Goal: Task Accomplishment & Management: Manage account settings

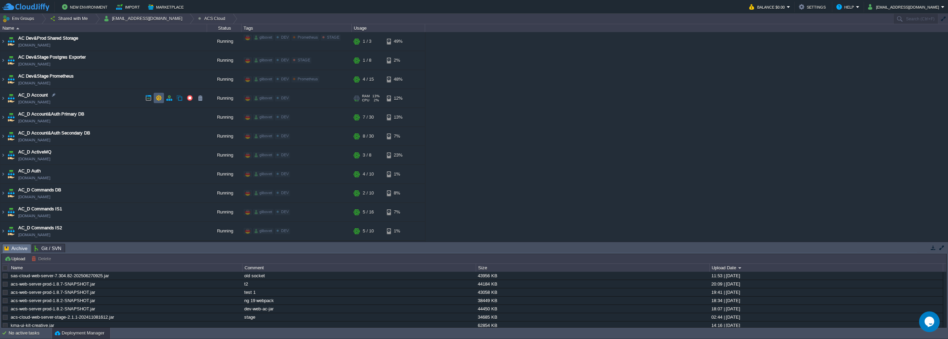
click at [163, 98] on td at bounding box center [159, 98] width 10 height 10
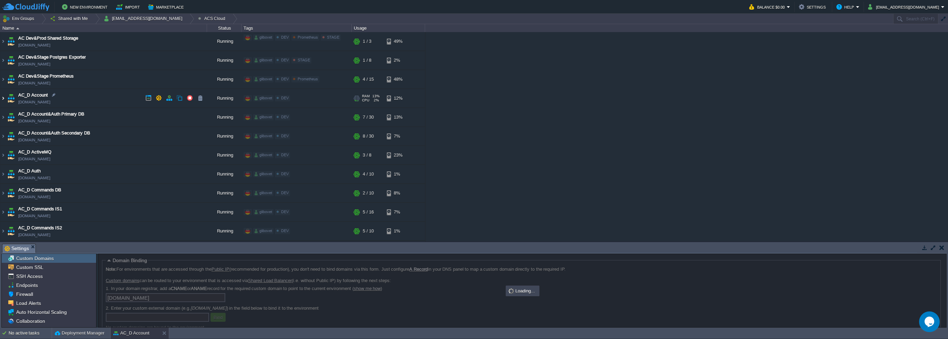
click at [0, 99] on img at bounding box center [3, 98] width 6 height 19
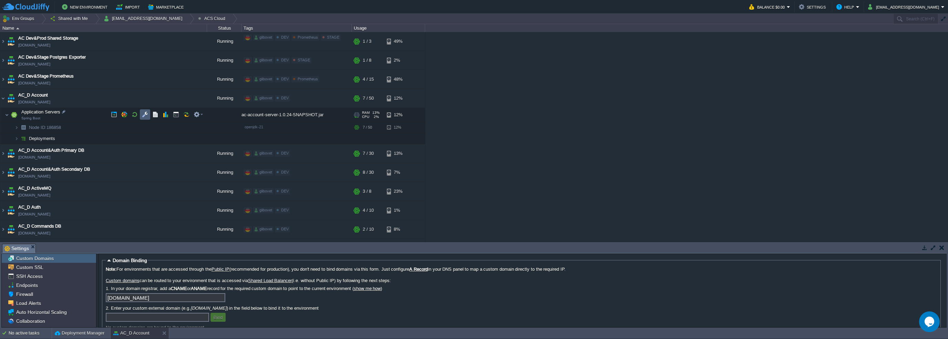
click at [144, 114] on button "button" at bounding box center [145, 114] width 6 height 6
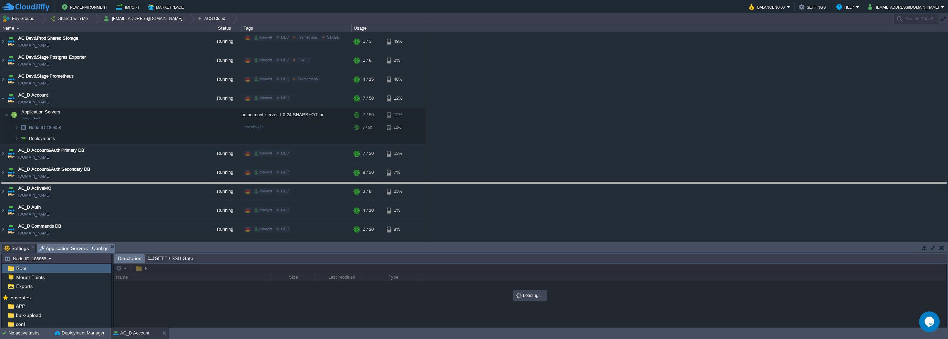
drag, startPoint x: 203, startPoint y: 244, endPoint x: 223, endPoint y: 134, distance: 111.0
click at [223, 134] on body "New Environment Import Marketplace Bonus $0.00 Upgrade Account Balance $0.00 Se…" at bounding box center [474, 169] width 948 height 339
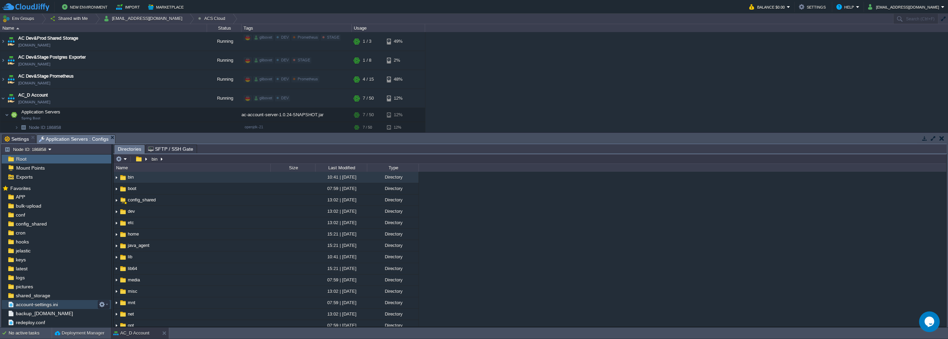
click at [45, 303] on span "account-settings.ini" at bounding box center [36, 304] width 44 height 6
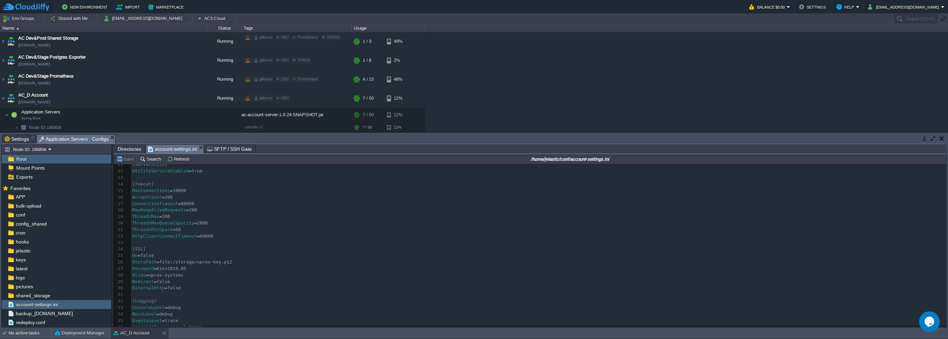
scroll to position [172, 0]
click at [160, 226] on div "232 1 [Server] 2 Port = 8080 3 HttpPort = 8080 4 SwaggerOn = true 5 SwaggerApiH…" at bounding box center [539, 191] width 816 height 396
click at [201, 229] on span "trace" at bounding box center [200, 229] width 13 height 5
type textarea "erUrl=[URL][DOMAIN_NAME]"
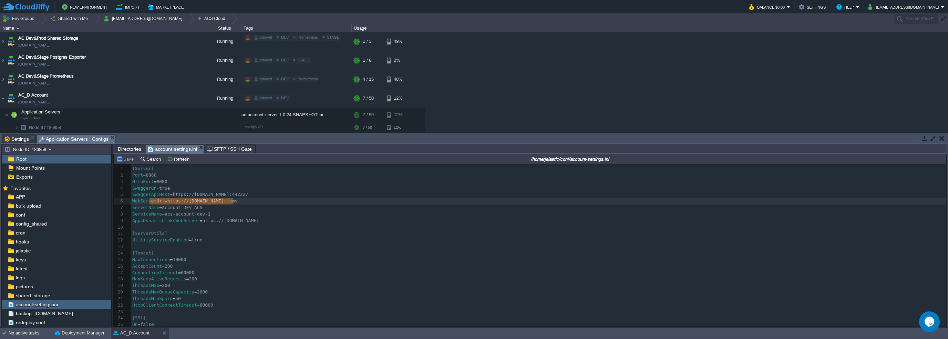
drag, startPoint x: 151, startPoint y: 202, endPoint x: 209, endPoint y: 203, distance: 58.2
click at [279, 193] on div "x 1 [Server] 2 Port = 8080 3 HttpPort = 8080 4 SwaggerOn = true 5 SwaggerApiHos…" at bounding box center [539, 275] width 816 height 221
type textarea "dsMinSpare=50 HttpClientConnec"
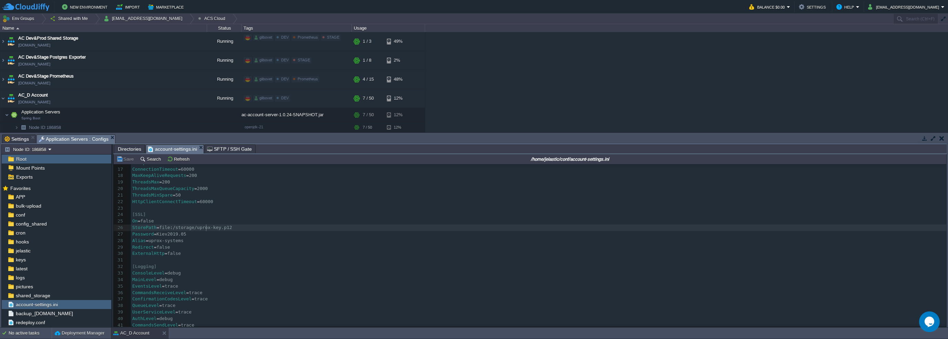
click at [205, 231] on pre "Password = [SECURITY_DATA]" at bounding box center [539, 234] width 816 height 7
type textarea "ePath=file:/storage/uprox-k"
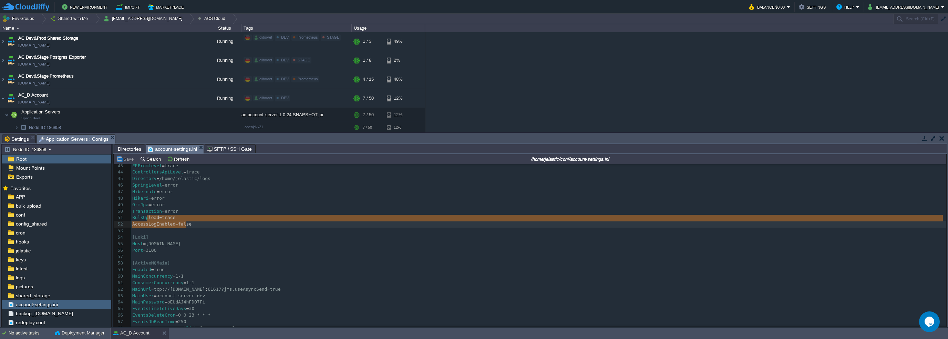
type textarea "load=trace AccessLogEnabled=fal"
drag, startPoint x: 147, startPoint y: 222, endPoint x: 185, endPoint y: 224, distance: 37.3
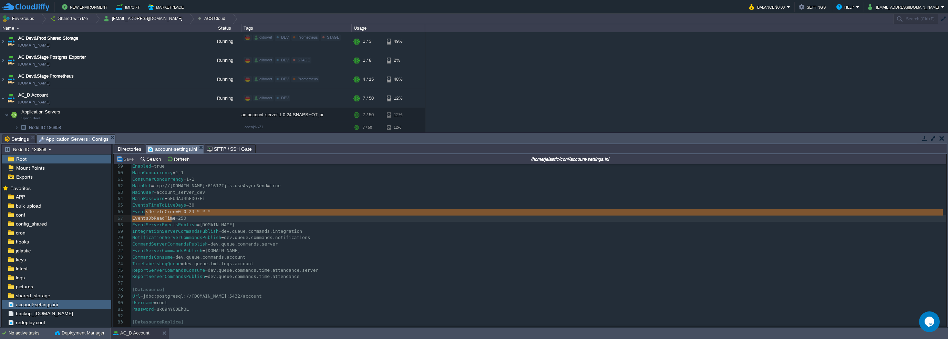
type textarea "sDeleteCron=0 0 23 * * * EventsDbReadTime=250"
drag, startPoint x: 143, startPoint y: 215, endPoint x: 177, endPoint y: 219, distance: 34.0
click at [163, 255] on pre "CommandsConsume = dev.queue.commands.account" at bounding box center [539, 257] width 816 height 7
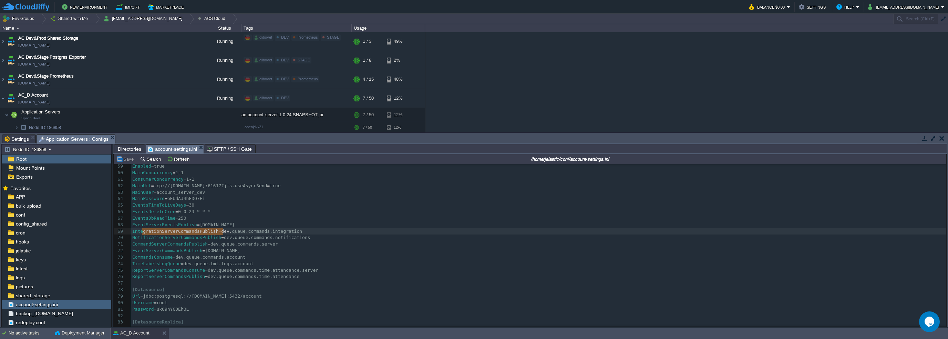
type textarea "grationServerCommandsPublish=dev.queu"
drag, startPoint x: 142, startPoint y: 232, endPoint x: 225, endPoint y: 234, distance: 82.7
type textarea "b"
type textarea "ndsConsume=dev.queue.commands.acco"
drag, startPoint x: 147, startPoint y: 256, endPoint x: 227, endPoint y: 258, distance: 79.6
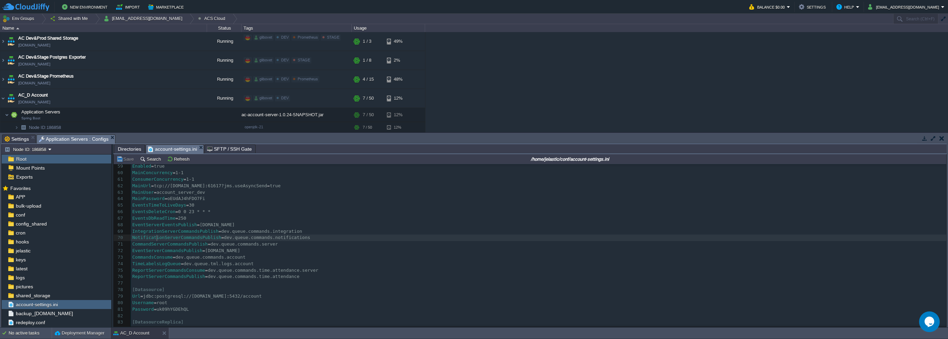
click at [156, 239] on span "NotificationServerCommandsPublish" at bounding box center [176, 237] width 89 height 5
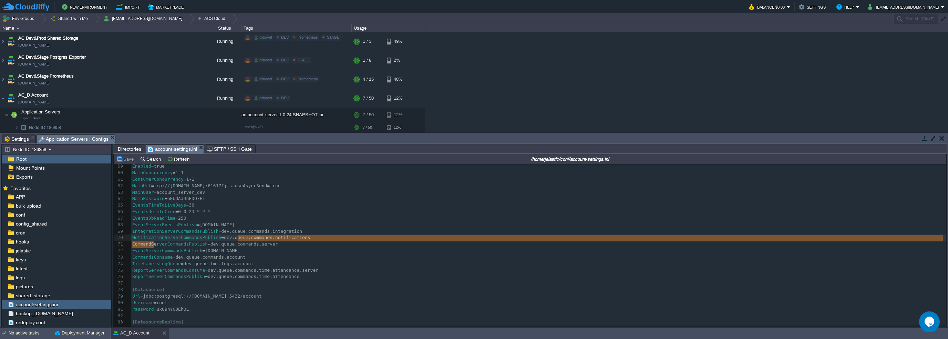
type textarea "rverCommandsPublish=[DOMAIN_NAME]"
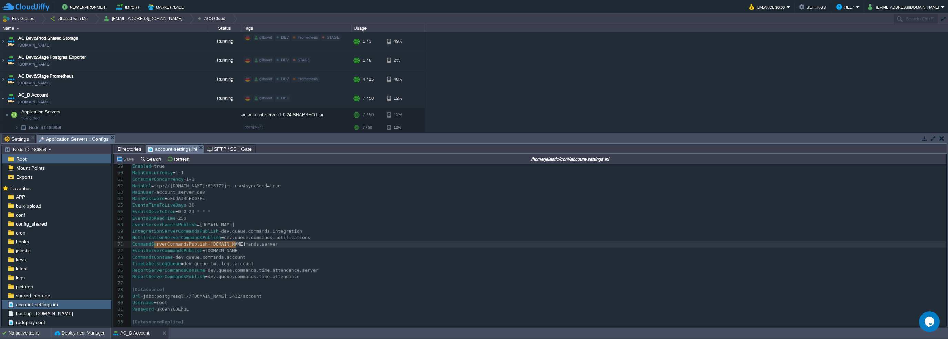
drag, startPoint x: 184, startPoint y: 249, endPoint x: 236, endPoint y: 248, distance: 52.0
click at [246, 237] on div "x Stor ePath = file : /storage/uprox-k ey.p12 31 ​ 32 [Logging] 33 ConsoleLevel…" at bounding box center [539, 185] width 816 height 409
type textarea "nServerCommandsPublish=dev.queue.comm"
drag, startPoint x: 250, startPoint y: 238, endPoint x: 150, endPoint y: 234, distance: 99.7
click at [147, 229] on div "x Stor ePath = file : /storage/uprox-k ey.p12 31 ​ 32 [Logging] 33 ConsoleLevel…" at bounding box center [539, 185] width 816 height 409
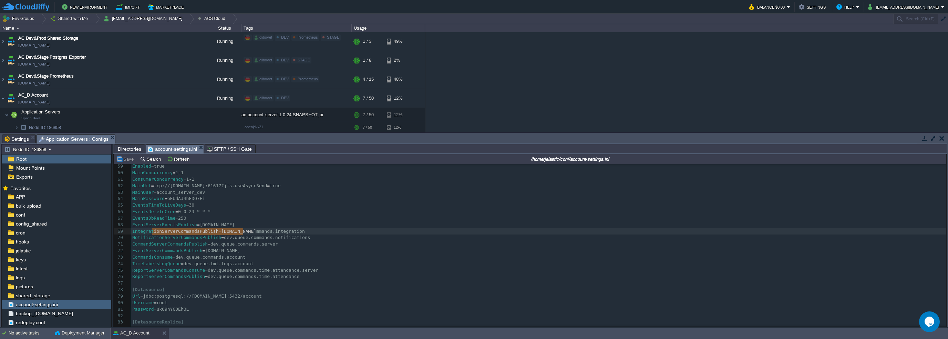
type textarea "ionServerCommandsPublish=dev.queue.comman"
drag, startPoint x: 153, startPoint y: 231, endPoint x: 245, endPoint y: 231, distance: 91.7
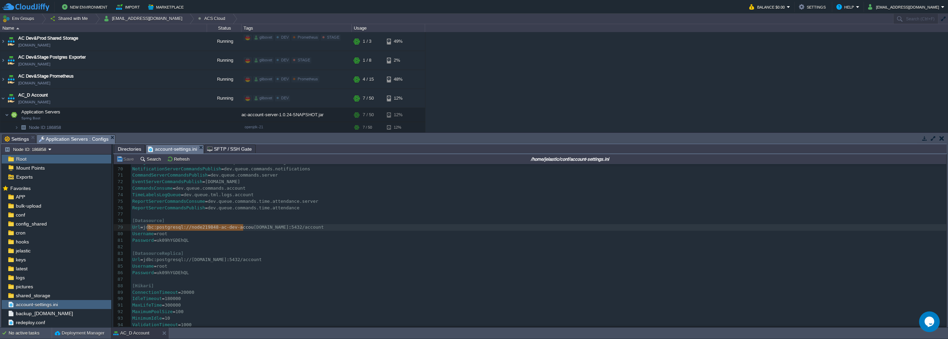
type textarea "bc:postgresql://node219848-ac-dev-accoun"
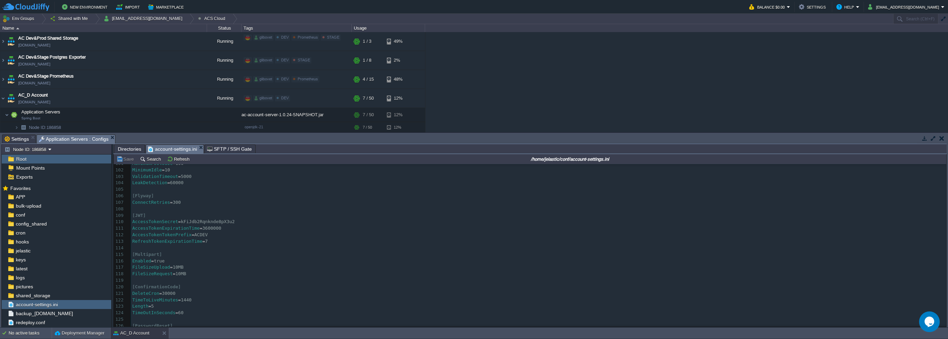
click at [205, 230] on div "x Url = jd bc : postgresql : //node219848-ac-dev-accoun [DOMAIN_NAME] : 5432/ac…" at bounding box center [539, 215] width 816 height 344
type textarea "3600000"
click at [130, 158] on button "Save" at bounding box center [125, 159] width 19 height 6
click at [184, 159] on button "Refresh" at bounding box center [179, 159] width 24 height 6
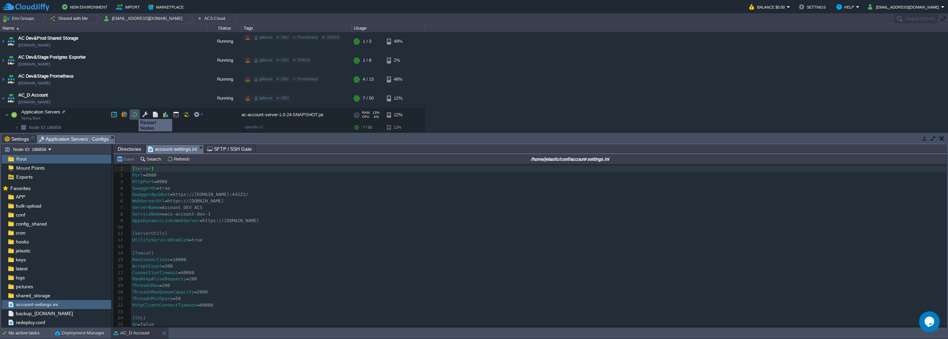
click at [133, 113] on button "button" at bounding box center [135, 114] width 6 height 6
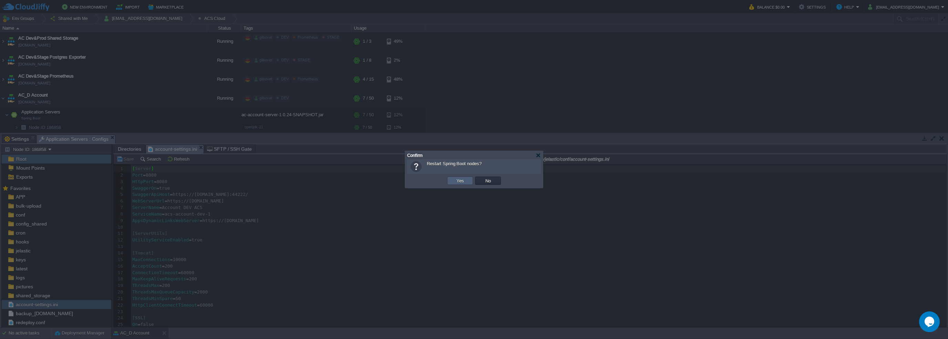
click at [459, 182] on button "Yes" at bounding box center [460, 180] width 12 height 6
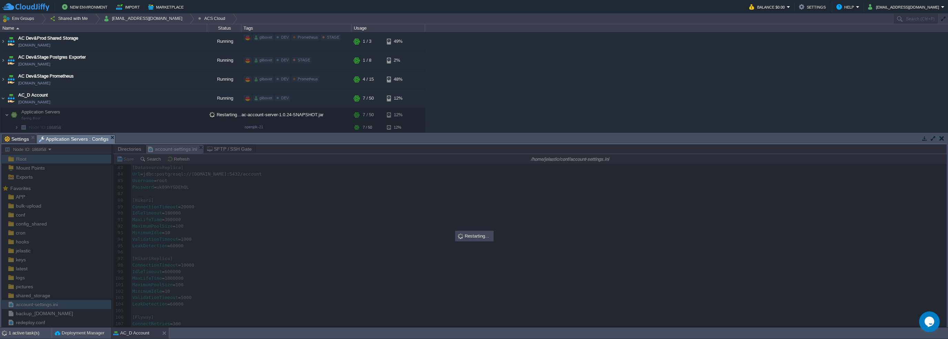
scroll to position [551, 0]
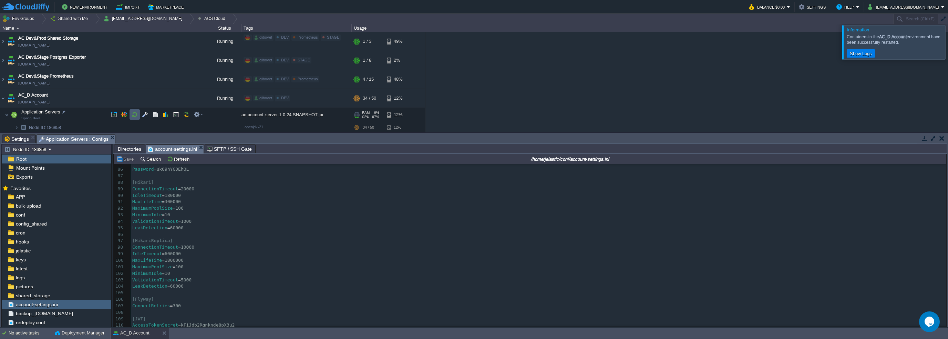
click at [136, 115] on button "button" at bounding box center [135, 114] width 6 height 6
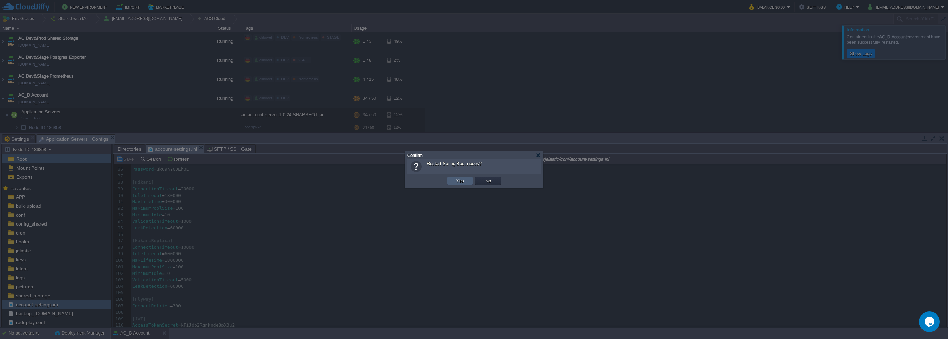
click at [462, 181] on button "Yes" at bounding box center [460, 180] width 12 height 6
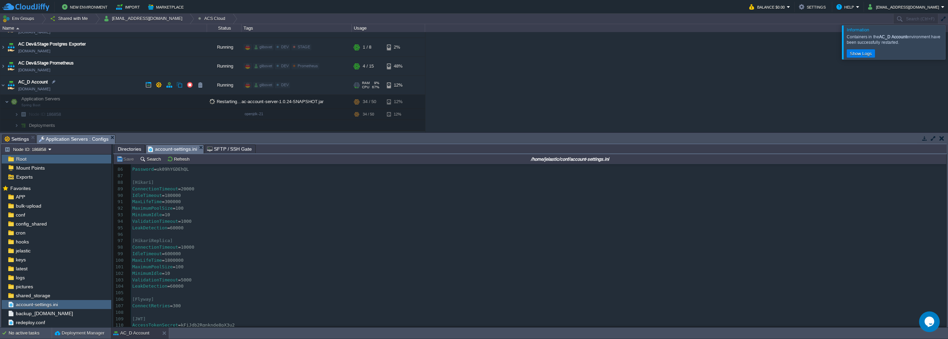
scroll to position [34, 0]
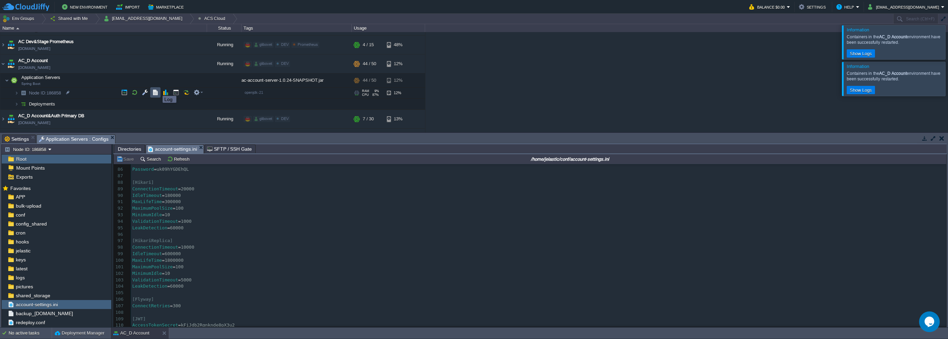
click at [157, 90] on button "button" at bounding box center [155, 92] width 6 height 6
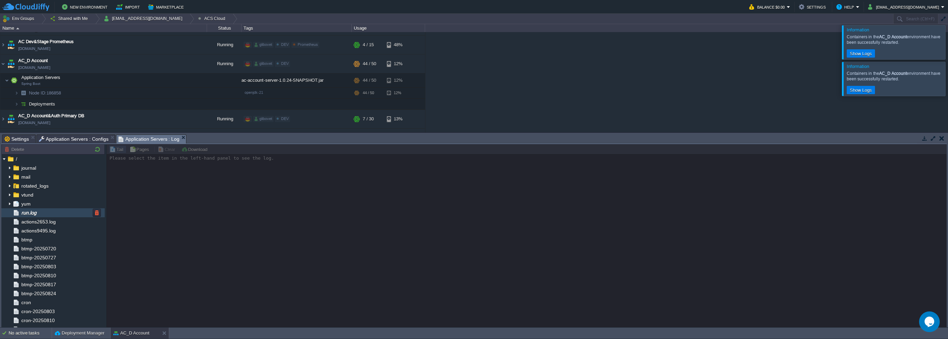
click at [33, 213] on span "run.log" at bounding box center [29, 212] width 18 height 6
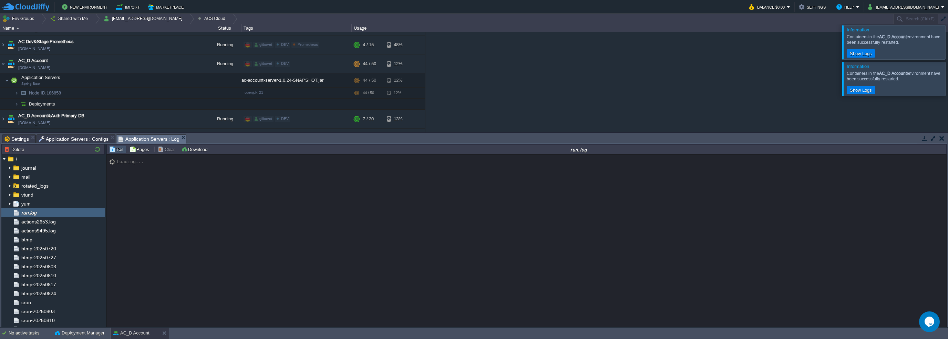
click at [69, 139] on span "Application Servers : Configs" at bounding box center [74, 139] width 70 height 8
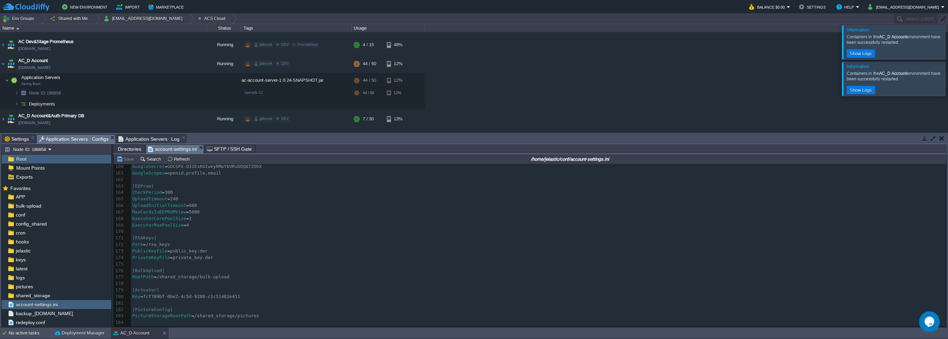
scroll to position [928, 0]
click at [189, 287] on div "233 [ Server ] 82 ​ 83 [DatasourceReplica] 84 Url = jdbc : postgresql : //[DOMA…" at bounding box center [539, 242] width 816 height 292
click at [198, 285] on div "233 [ Server ] 82 ​ 83 [DatasourceReplica] 84 Url = jdbc : postgresql : //[DOMA…" at bounding box center [539, 242] width 816 height 292
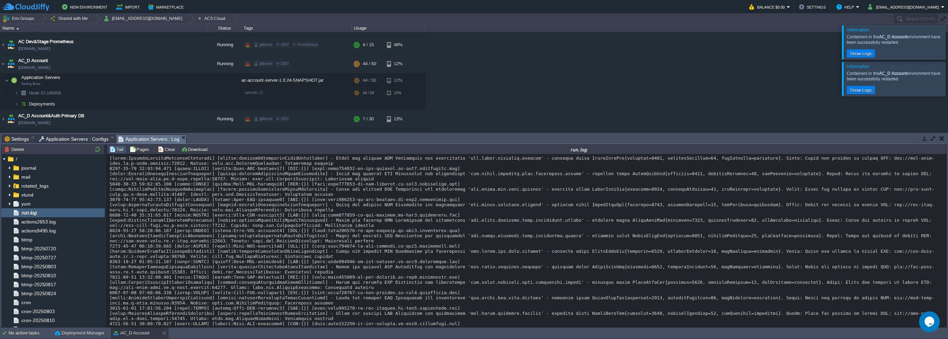
click at [154, 136] on span "Application Servers : Log" at bounding box center [149, 139] width 61 height 9
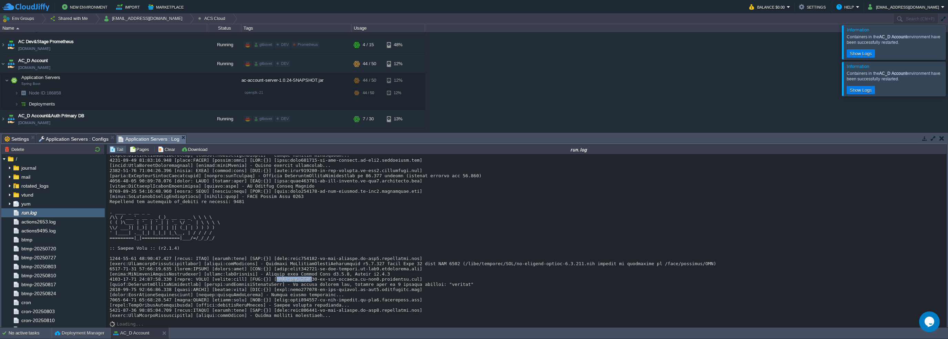
drag, startPoint x: 291, startPoint y: 281, endPoint x: 316, endPoint y: 268, distance: 27.9
drag, startPoint x: 284, startPoint y: 301, endPoint x: 295, endPoint y: 300, distance: 11.0
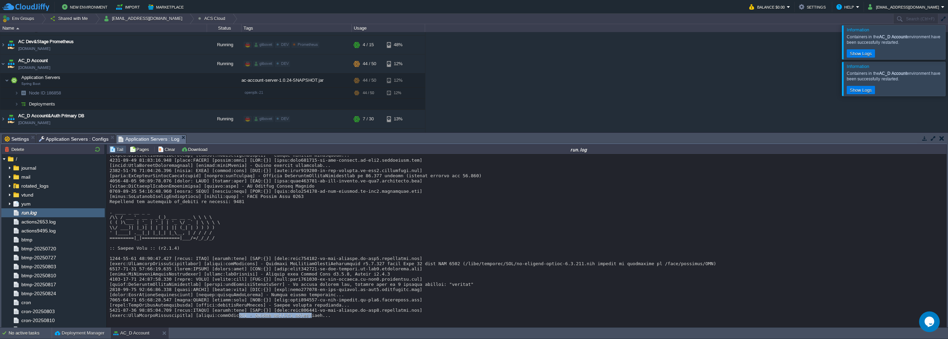
drag, startPoint x: 240, startPoint y: 315, endPoint x: 295, endPoint y: 315, distance: 55.1
click at [948, 73] on div at bounding box center [956, 79] width 0 height 34
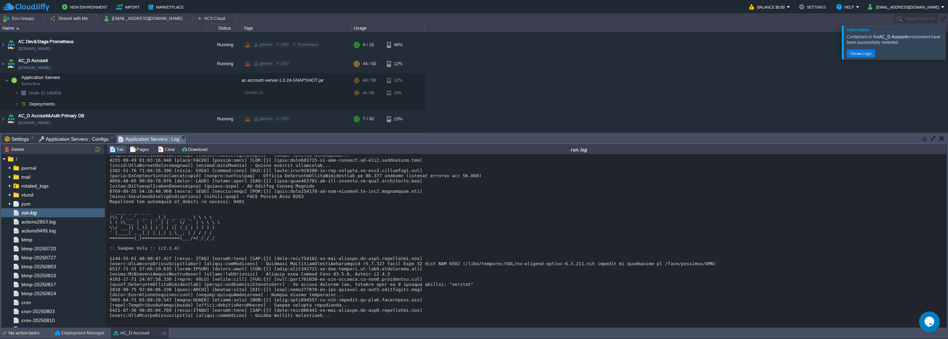
click at [948, 42] on div at bounding box center [956, 42] width 0 height 34
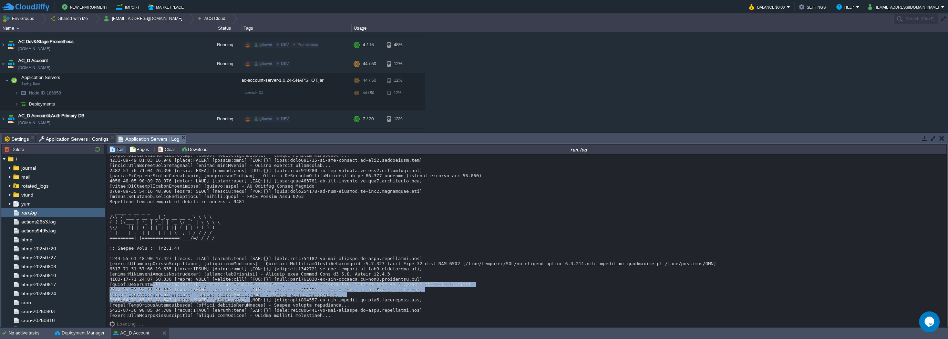
drag, startPoint x: 149, startPoint y: 282, endPoint x: 237, endPoint y: 300, distance: 90.0
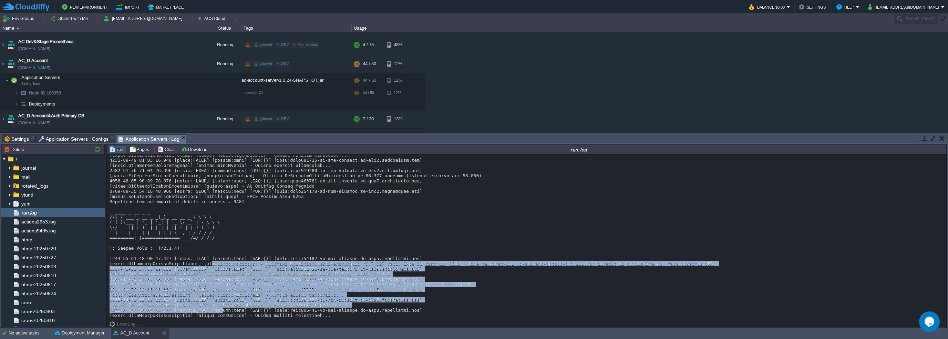
drag, startPoint x: 212, startPoint y: 310, endPoint x: 203, endPoint y: 262, distance: 49.0
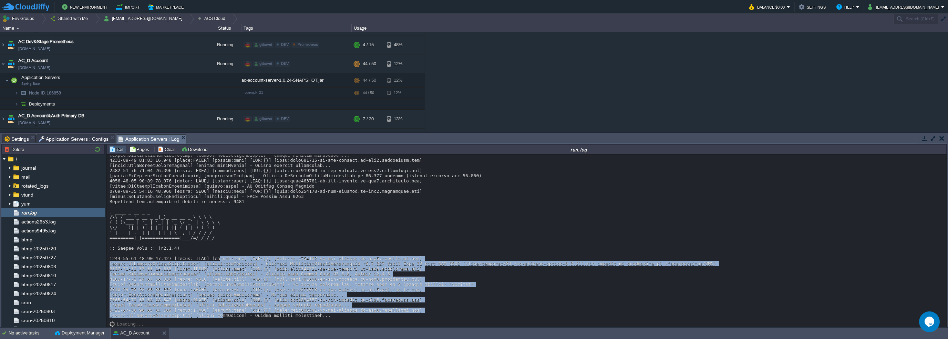
drag, startPoint x: 211, startPoint y: 256, endPoint x: 213, endPoint y: 314, distance: 57.2
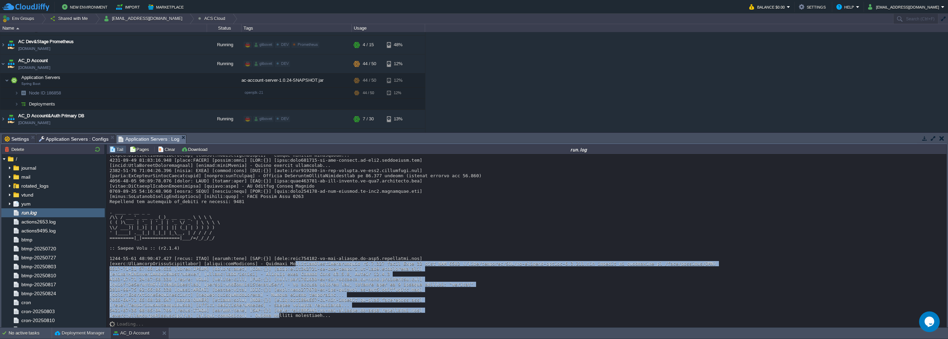
drag, startPoint x: 264, startPoint y: 314, endPoint x: 280, endPoint y: 261, distance: 55.4
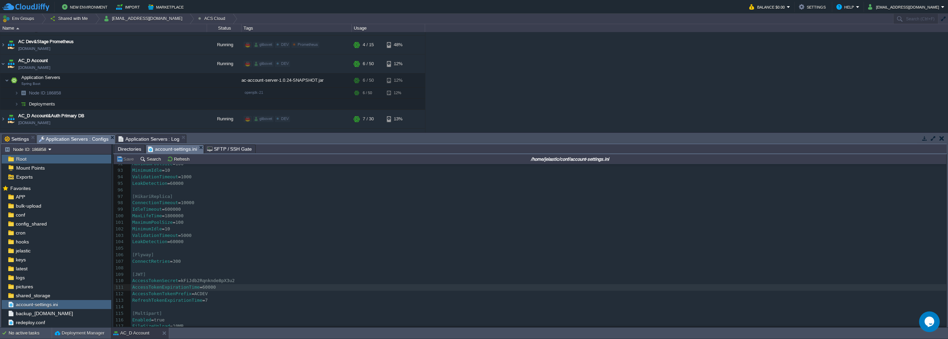
click at [83, 135] on span "Application Servers : Configs" at bounding box center [74, 139] width 70 height 9
click at [196, 286] on div "233 [ Server ] 82 ​ 83 [DatasourceReplica] 84 Url = jdbc : postgresql : //[DOMA…" at bounding box center [539, 242] width 816 height 292
type textarea "3"
type textarea "0"
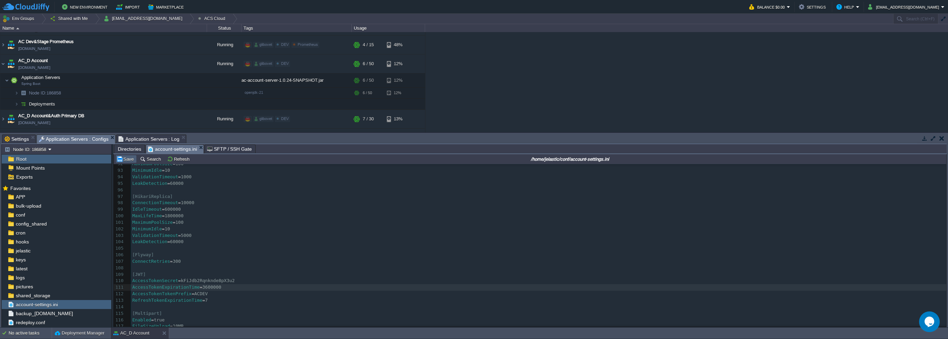
click at [132, 161] on button "Save" at bounding box center [125, 159] width 19 height 6
click at [176, 158] on button "Refresh" at bounding box center [179, 159] width 24 height 6
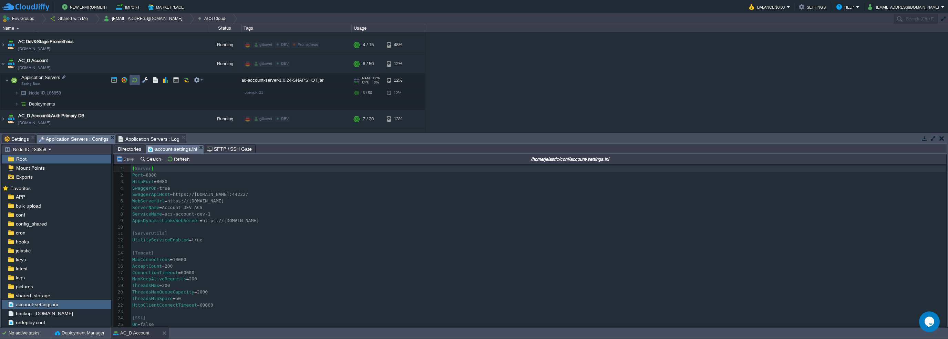
click at [135, 79] on button "button" at bounding box center [135, 80] width 6 height 6
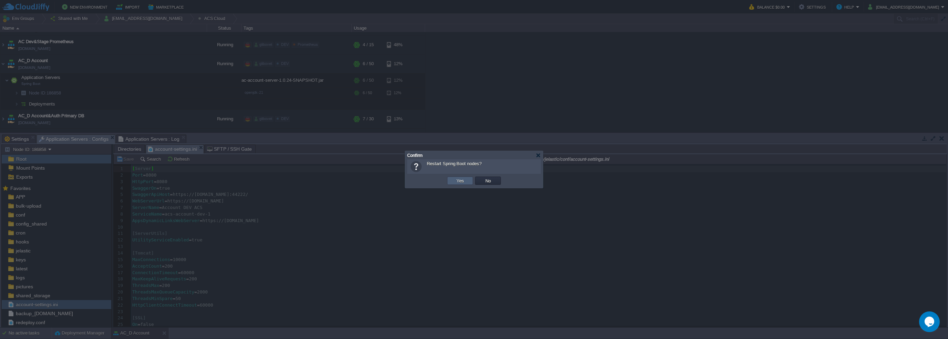
click at [456, 179] on button "Yes" at bounding box center [460, 180] width 12 height 6
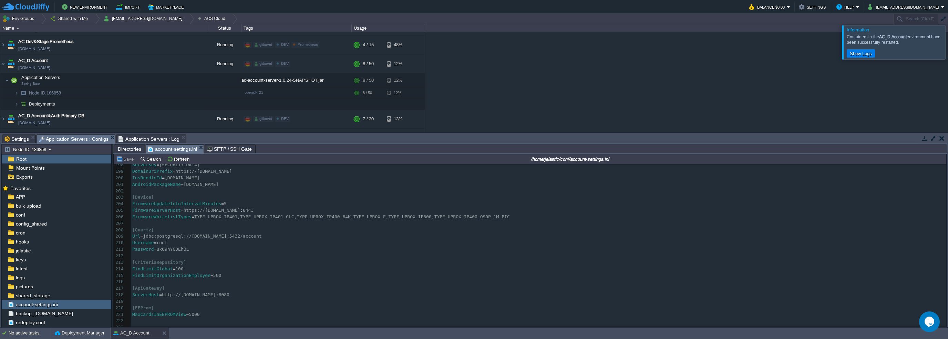
scroll to position [1356, 0]
